Goal: Transaction & Acquisition: Purchase product/service

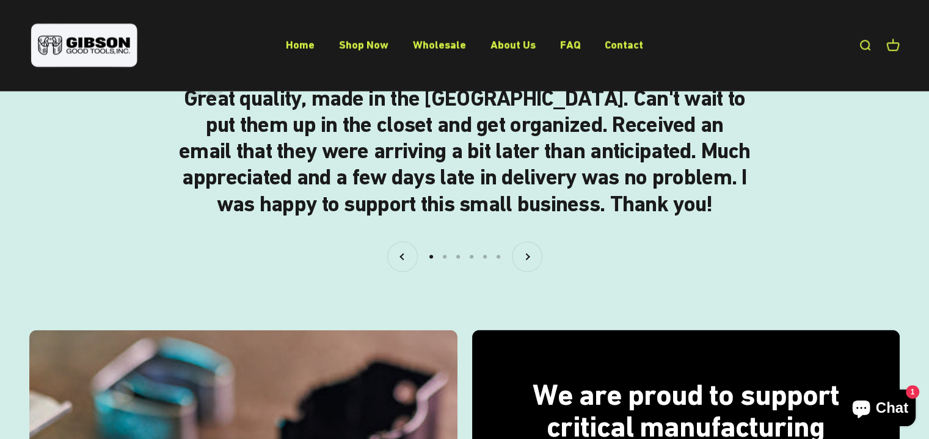
scroll to position [2106, 0]
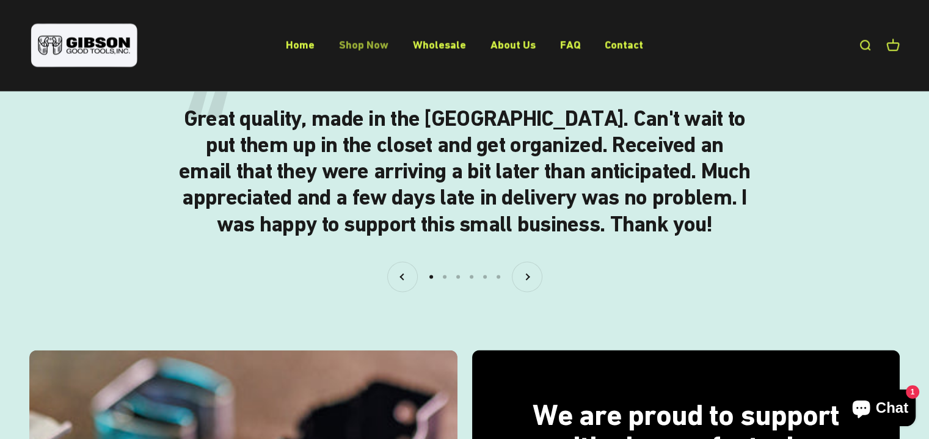
click at [359, 43] on link "Shop Now" at bounding box center [363, 44] width 49 height 13
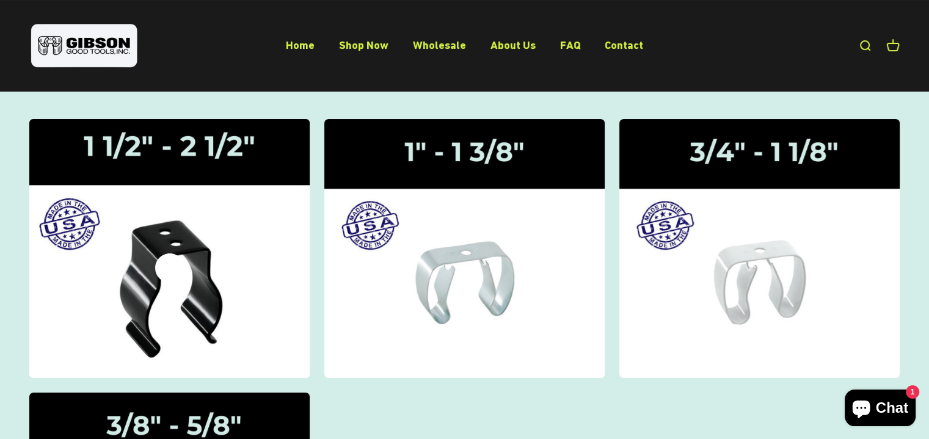
scroll to position [122, 0]
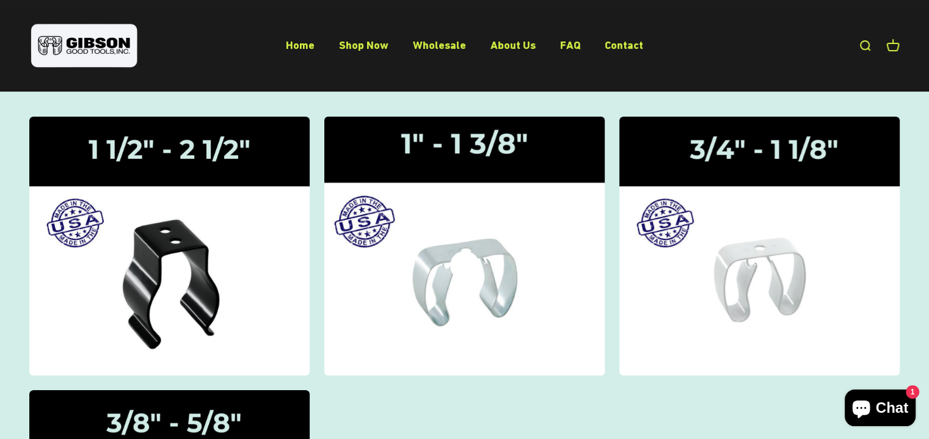
click at [473, 256] on icon at bounding box center [464, 265] width 29 height 29
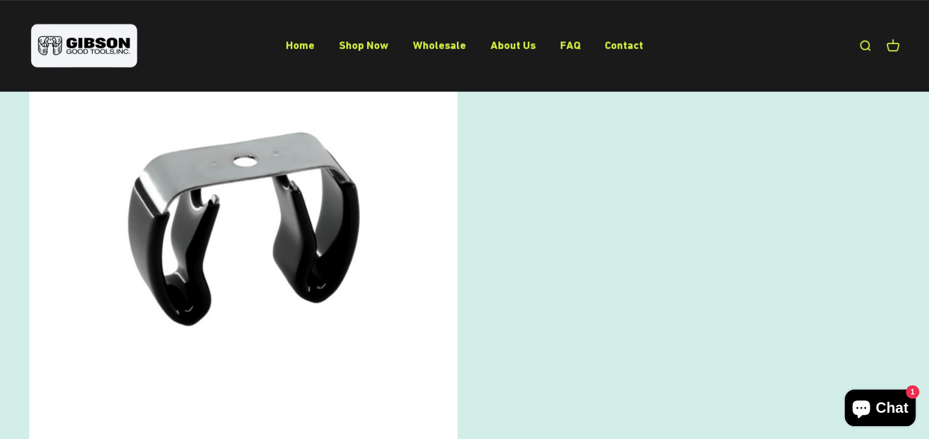
scroll to position [703, 0]
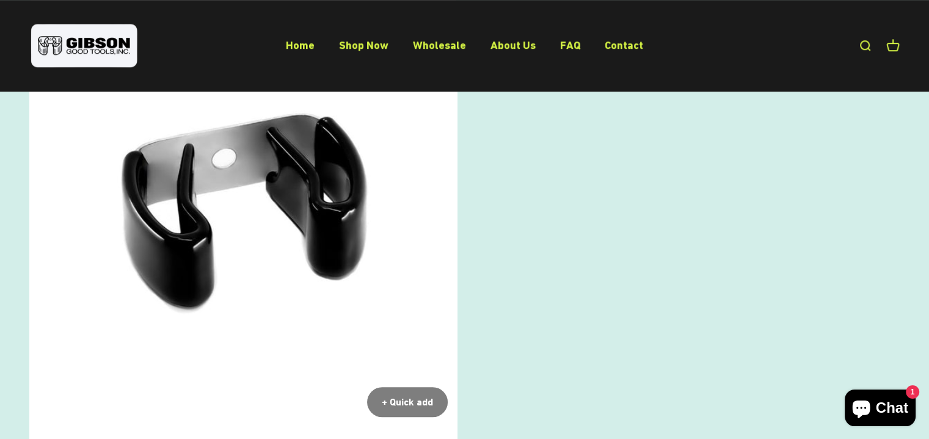
click at [344, 214] on img at bounding box center [243, 213] width 428 height 428
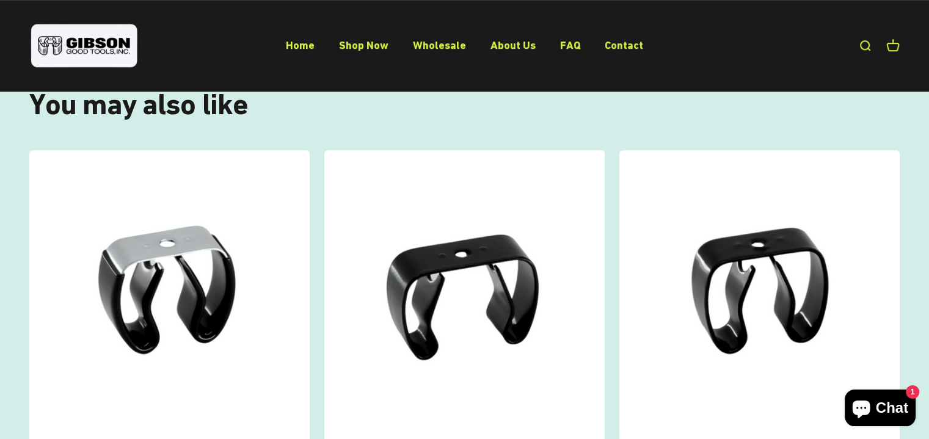
scroll to position [733, 0]
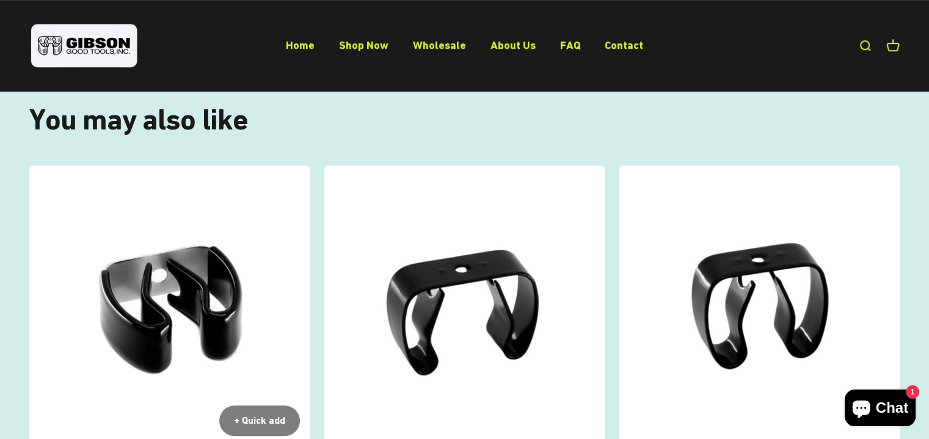
click at [205, 252] on img at bounding box center [169, 305] width 280 height 280
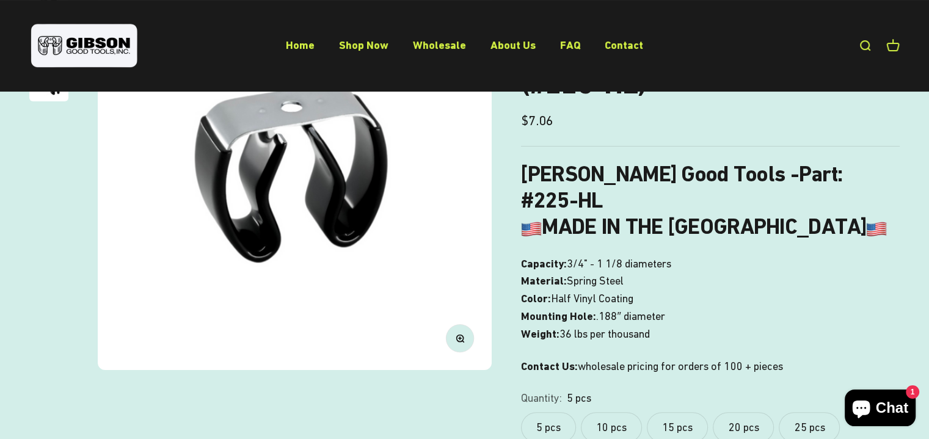
scroll to position [244, 0]
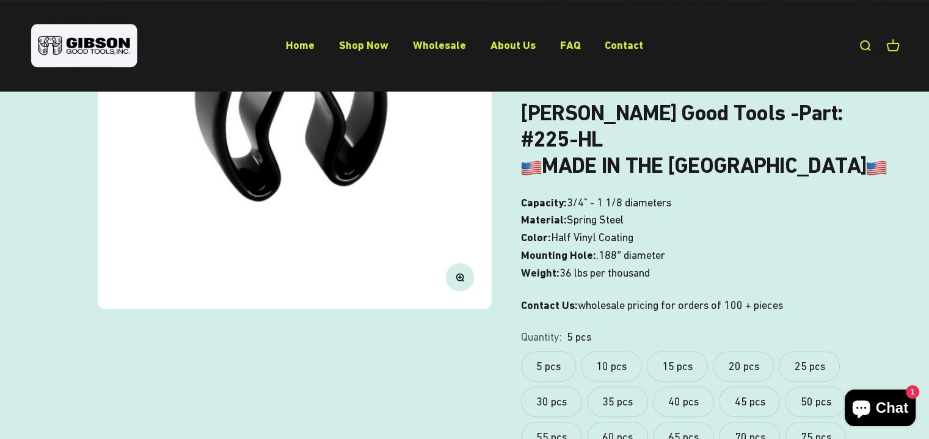
click at [615, 351] on label "10 pcs" at bounding box center [611, 366] width 61 height 31
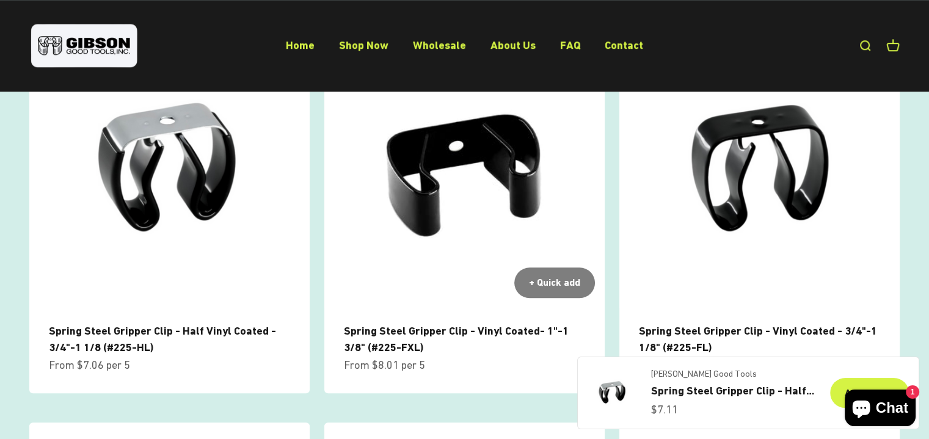
scroll to position [810, 0]
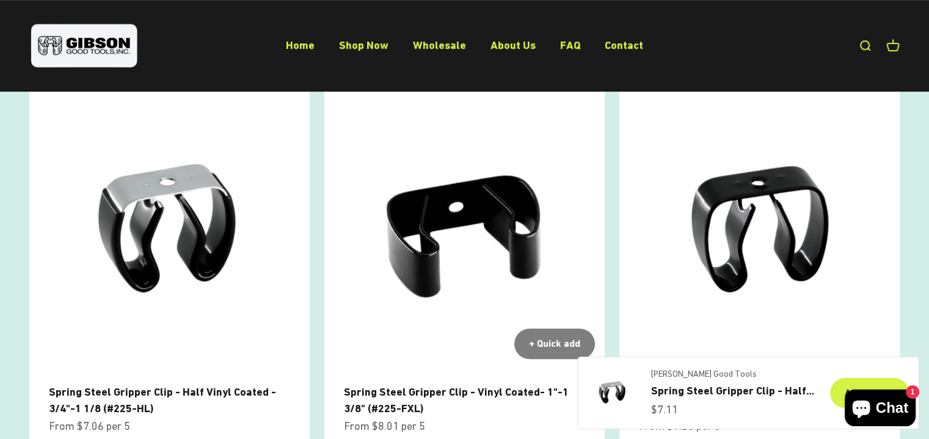
click at [423, 227] on img at bounding box center [464, 229] width 280 height 280
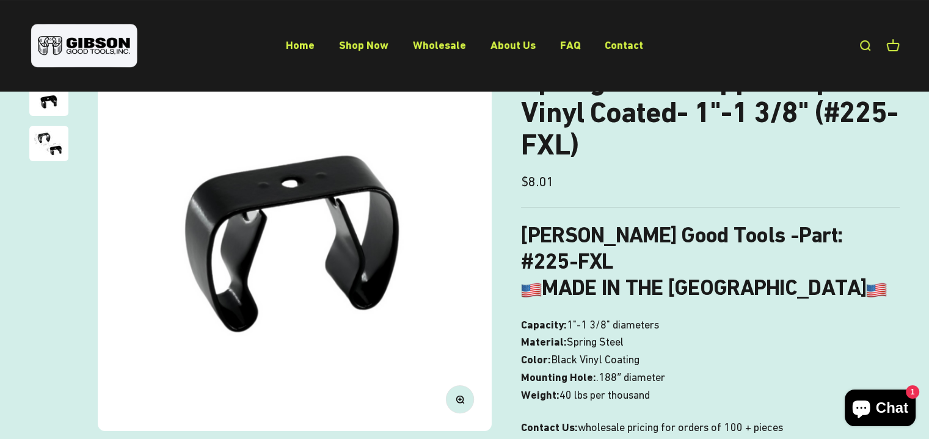
scroll to position [61, 0]
